Goal: Transaction & Acquisition: Purchase product/service

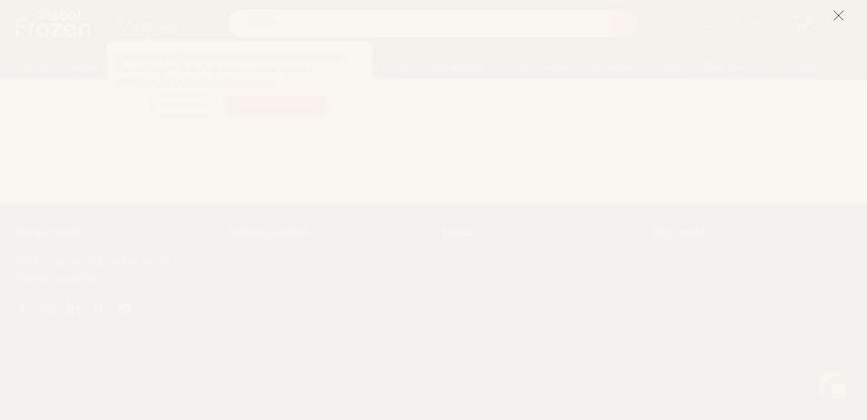
scroll to position [1142, 0]
click at [842, 16] on icon at bounding box center [839, 16] width 12 height 12
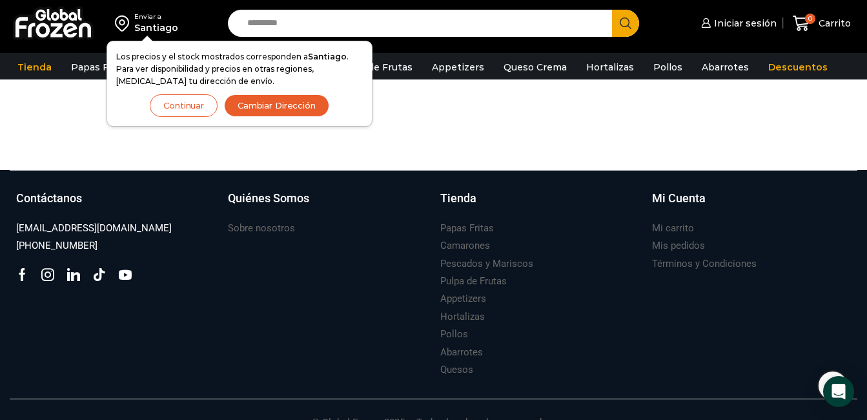
click at [200, 107] on button "Continuar" at bounding box center [184, 105] width 68 height 23
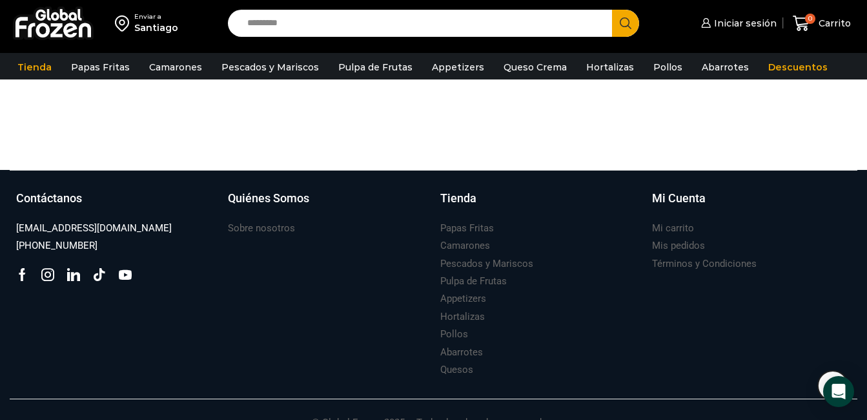
click at [125, 22] on img at bounding box center [124, 23] width 19 height 22
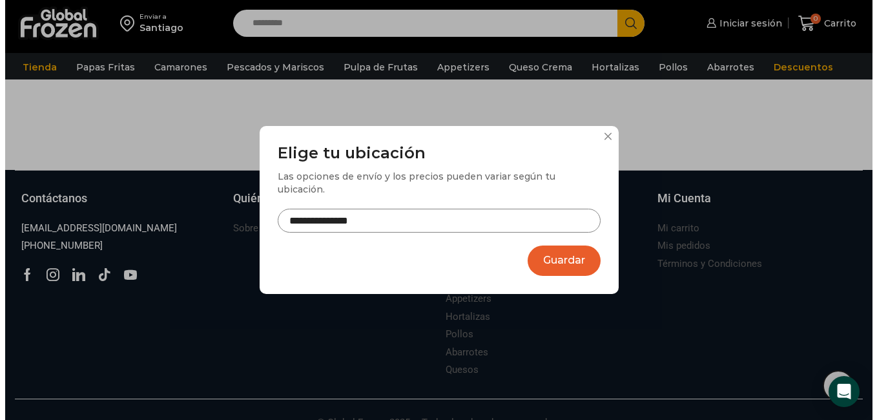
scroll to position [1132, 0]
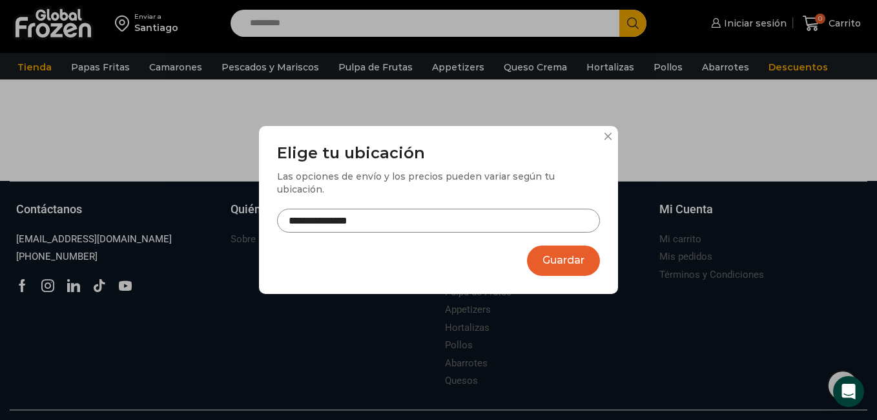
click at [562, 247] on button "Guardar" at bounding box center [563, 260] width 73 height 30
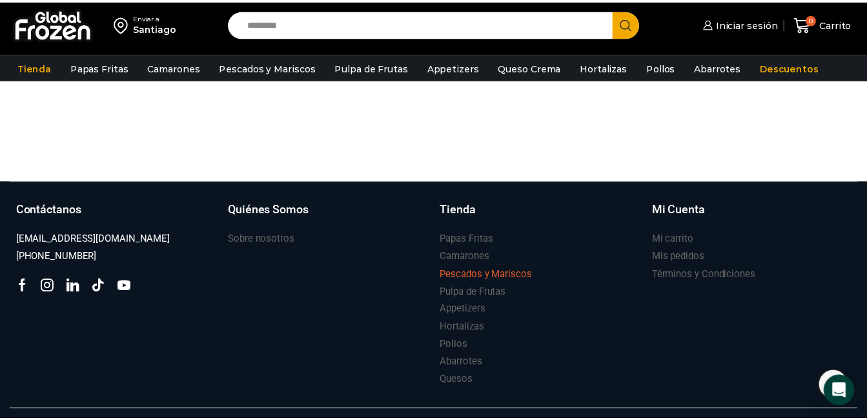
scroll to position [1142, 0]
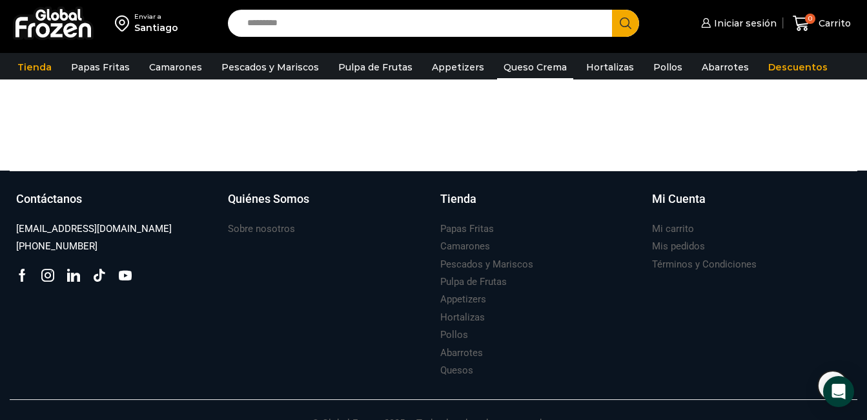
click at [524, 65] on link "Queso Crema" at bounding box center [535, 67] width 76 height 25
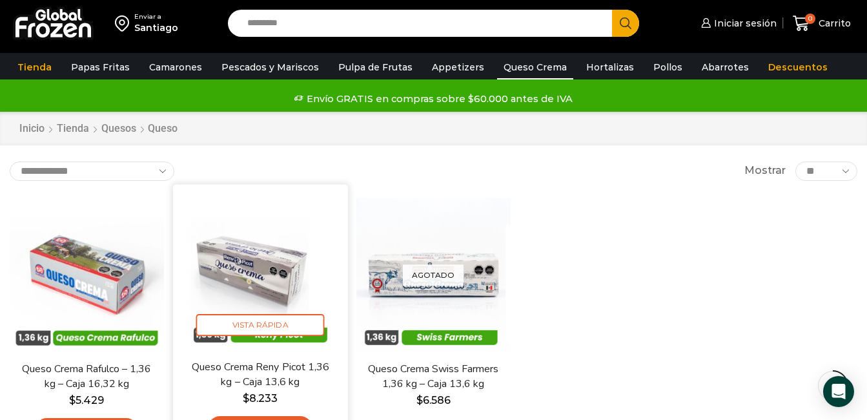
scroll to position [237, 0]
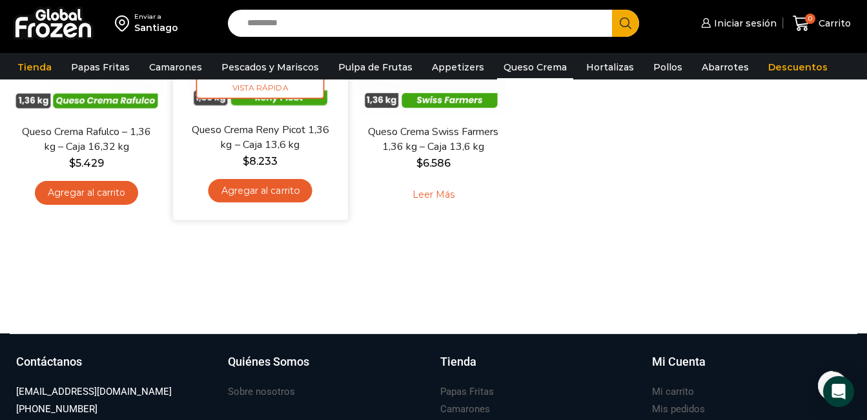
click at [282, 190] on link "Agregar al carrito" at bounding box center [260, 190] width 104 height 24
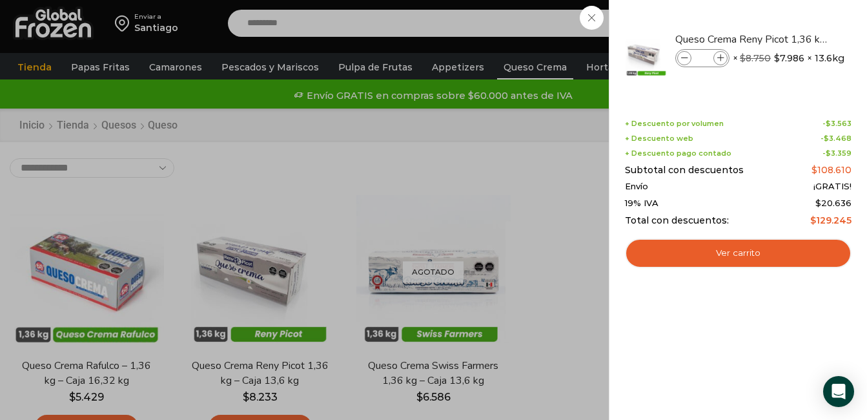
scroll to position [0, 0]
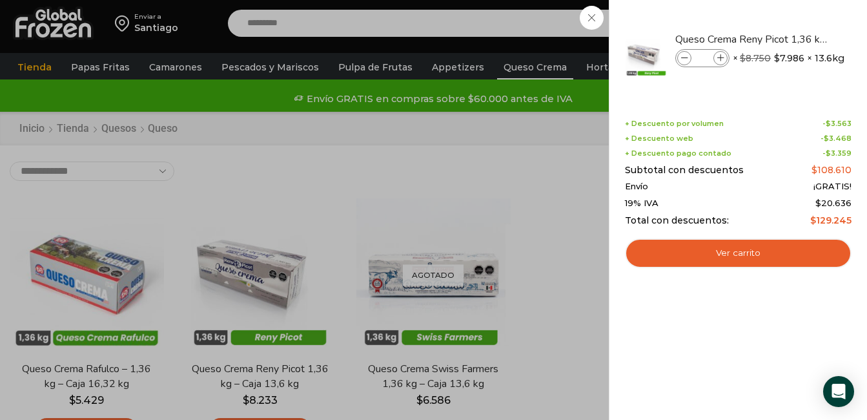
click at [789, 20] on div "1 [GEOGRAPHIC_DATA] 1 1 Shopping Cart *" at bounding box center [821, 23] width 65 height 30
